Goal: Navigation & Orientation: Find specific page/section

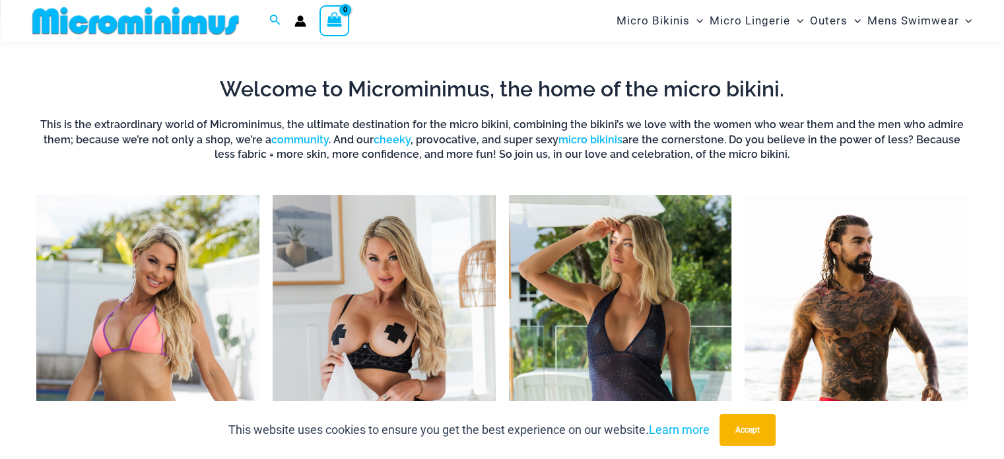
scroll to position [582, 0]
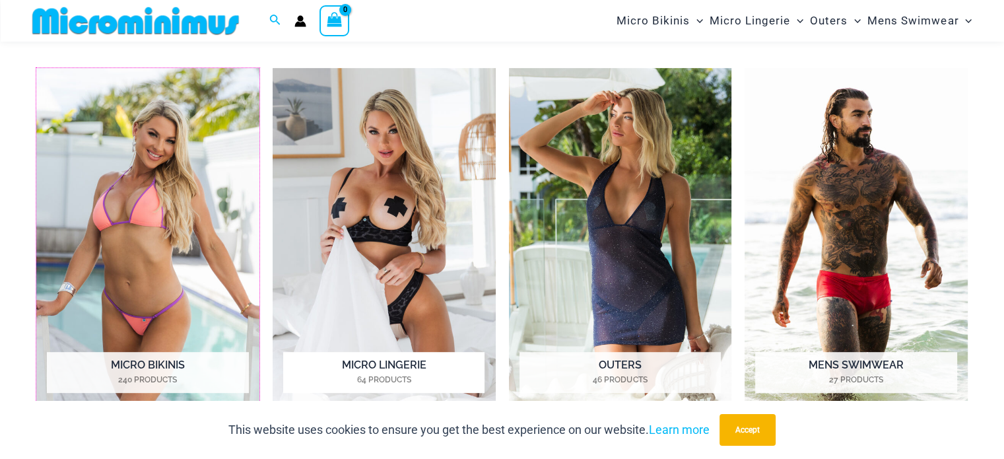
drag, startPoint x: 192, startPoint y: 241, endPoint x: 331, endPoint y: 255, distance: 139.3
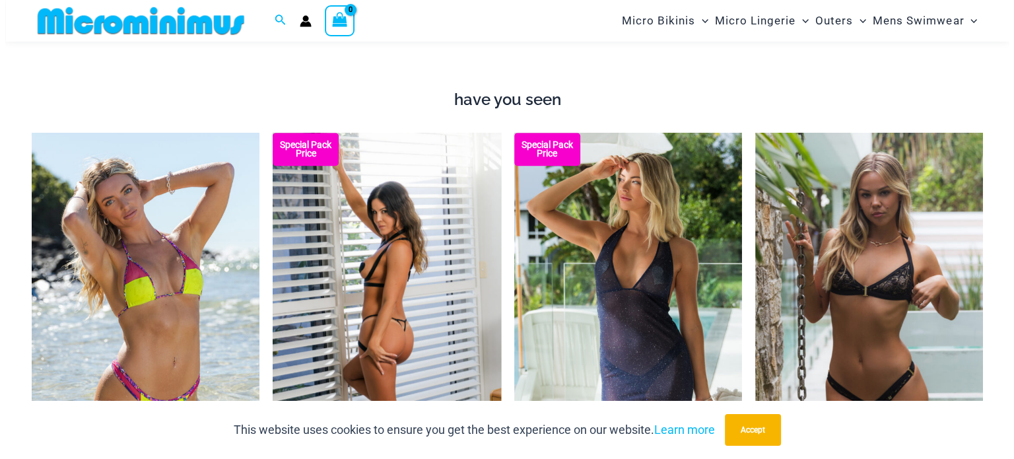
scroll to position [1048, 0]
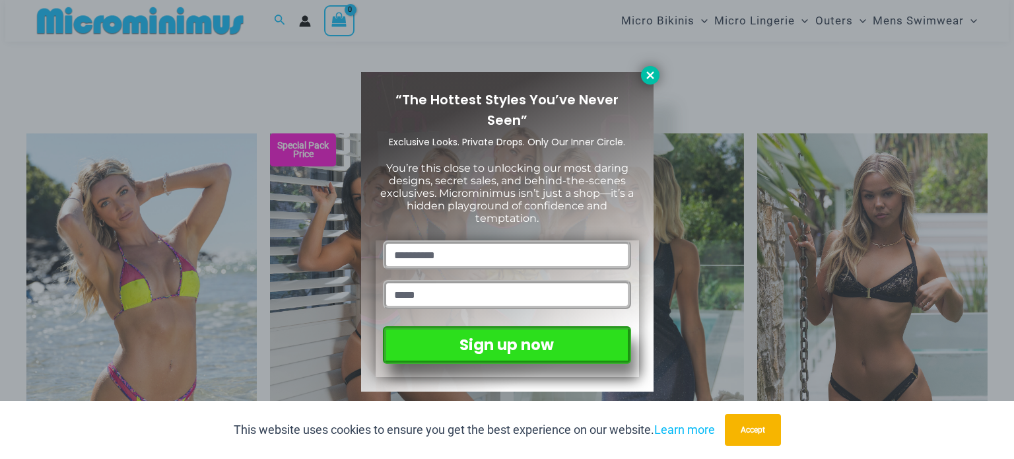
click at [644, 77] on icon at bounding box center [650, 75] width 12 height 12
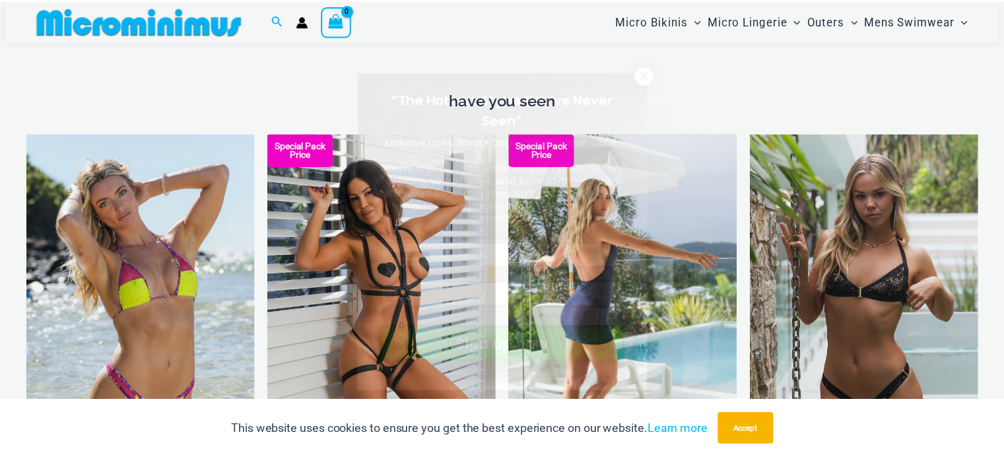
scroll to position [1045, 0]
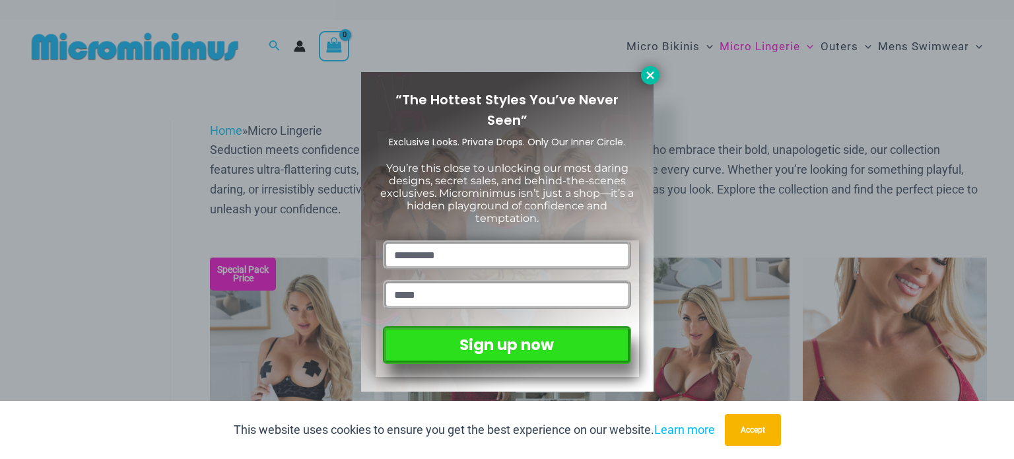
click at [651, 66] on button at bounding box center [650, 75] width 18 height 18
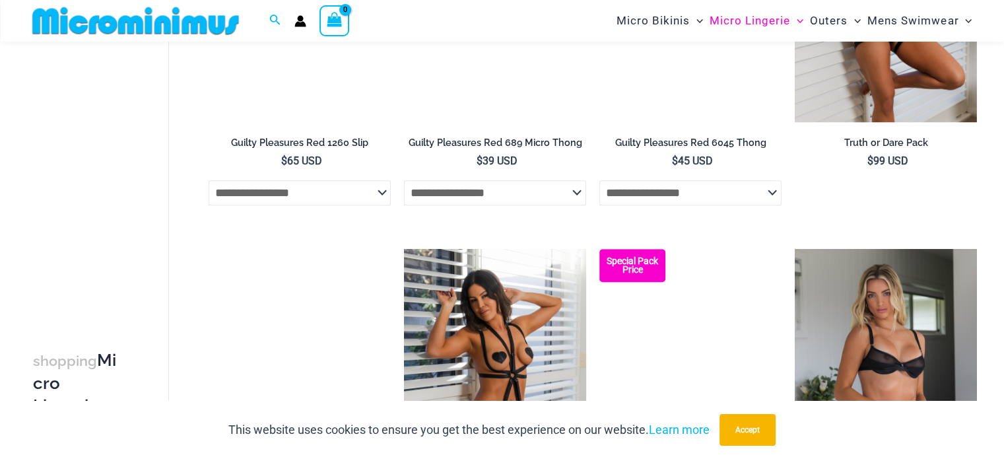
scroll to position [913, 0]
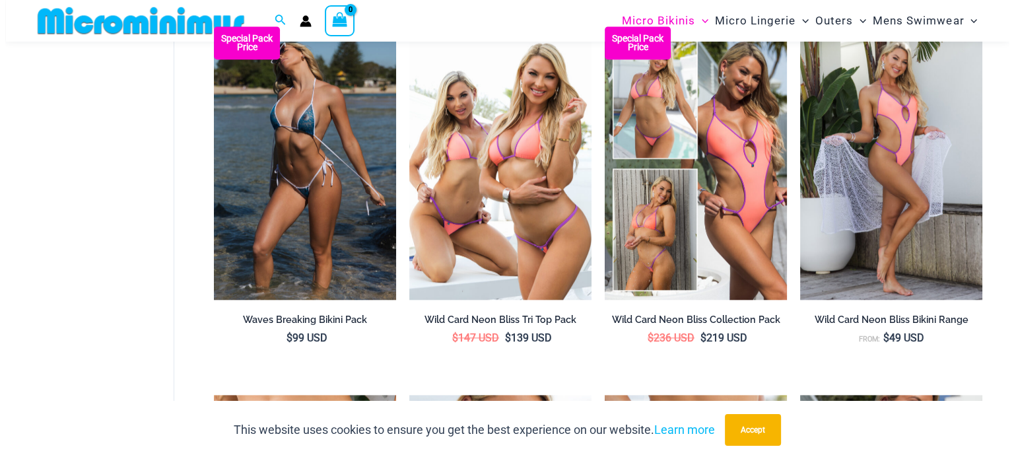
scroll to position [1248, 0]
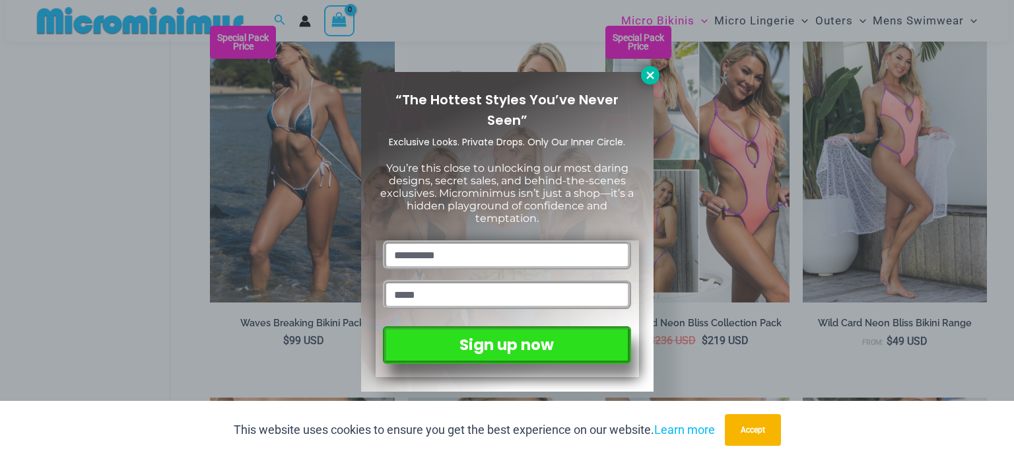
click at [649, 78] on icon at bounding box center [650, 75] width 12 height 12
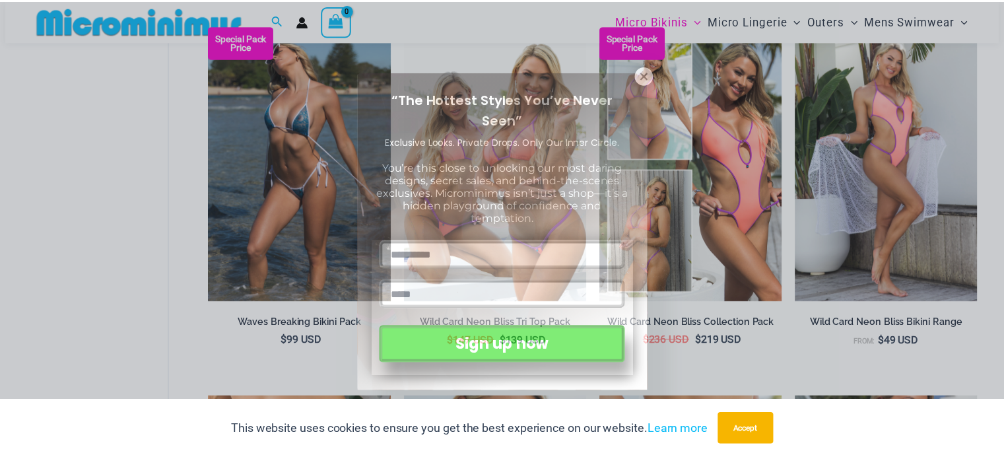
scroll to position [1242, 0]
